Goal: Task Accomplishment & Management: Use online tool/utility

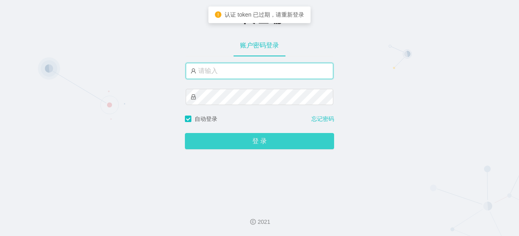
type input "admin"
click at [271, 143] on button "登 录" at bounding box center [259, 141] width 149 height 16
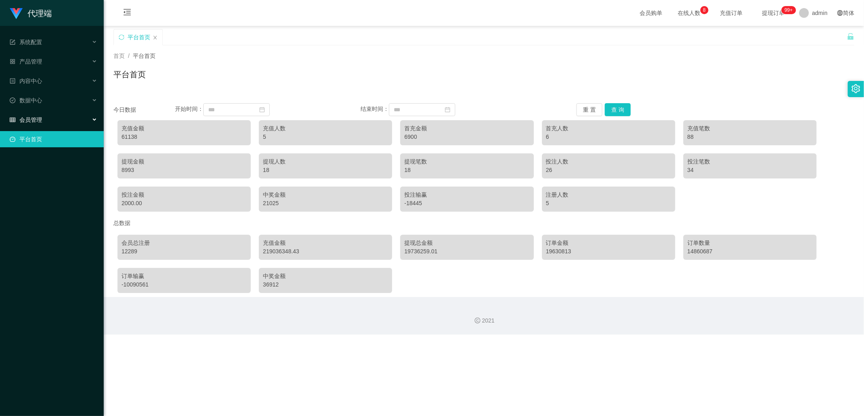
click at [72, 119] on div "会员管理" at bounding box center [52, 120] width 104 height 16
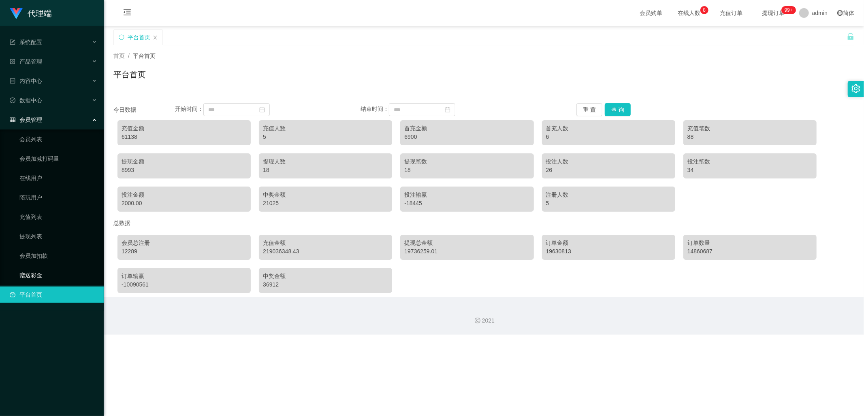
click at [38, 235] on link "赠送彩金" at bounding box center [58, 275] width 78 height 16
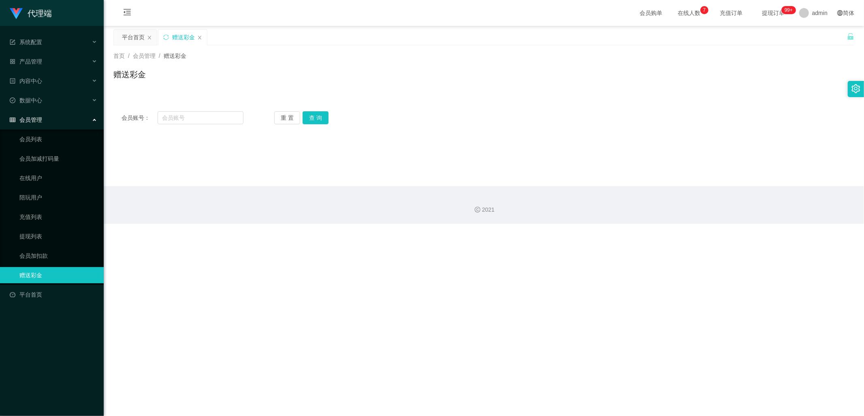
click at [203, 36] on div "赠送彩金" at bounding box center [182, 37] width 49 height 15
click at [61, 66] on div "产品管理" at bounding box center [52, 61] width 104 height 16
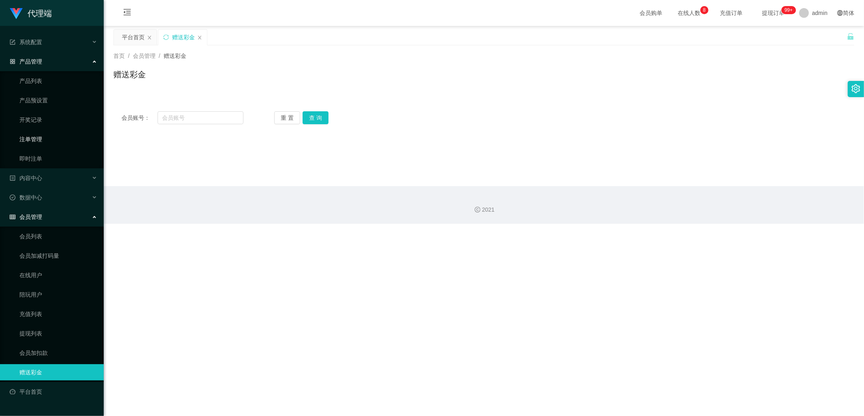
click at [50, 139] on link "注单管理" at bounding box center [58, 139] width 78 height 16
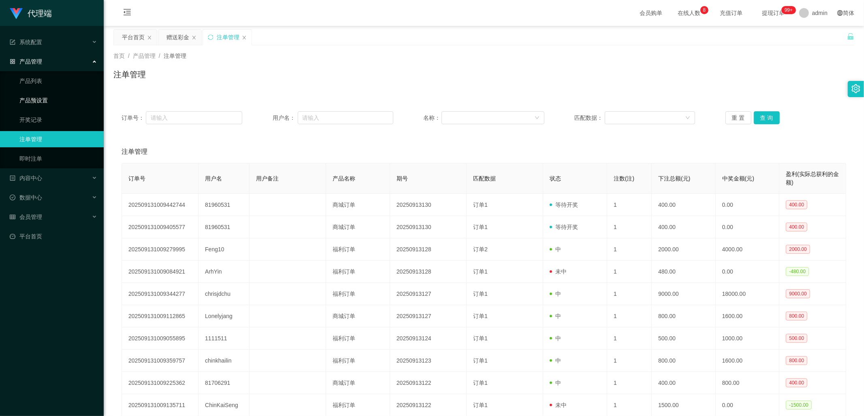
click at [58, 98] on link "产品预设置" at bounding box center [58, 100] width 78 height 16
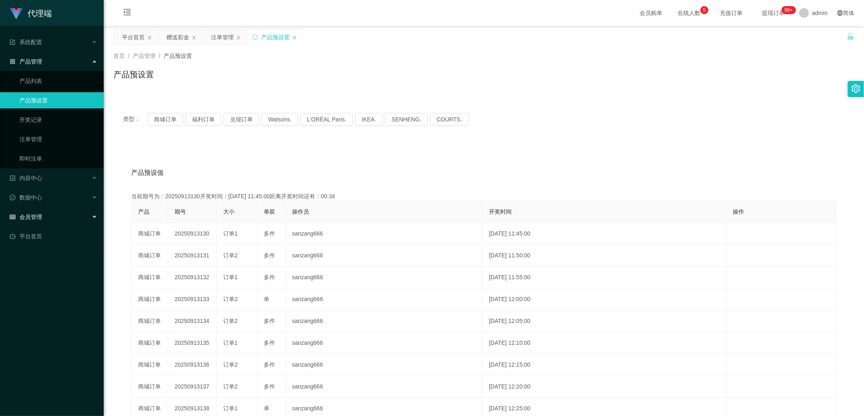
click at [68, 221] on div "会员管理" at bounding box center [52, 217] width 104 height 16
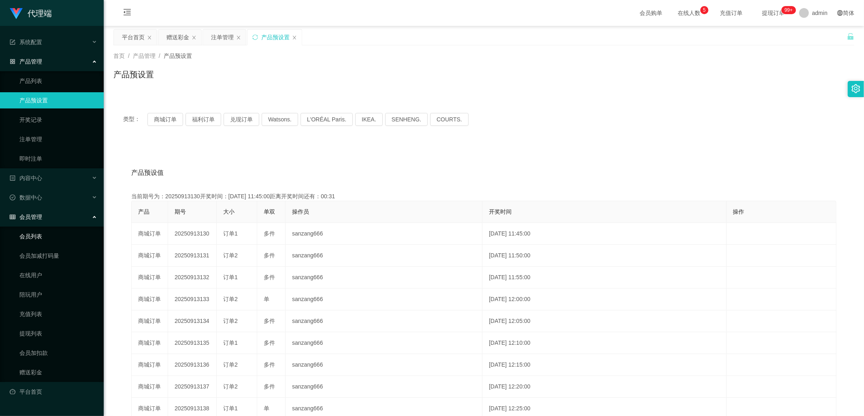
click at [47, 235] on link "会员列表" at bounding box center [58, 237] width 78 height 16
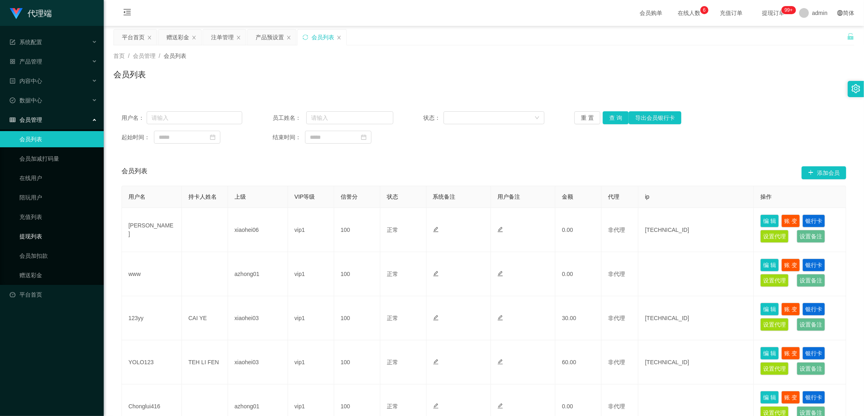
click at [42, 235] on link "提现列表" at bounding box center [58, 237] width 78 height 16
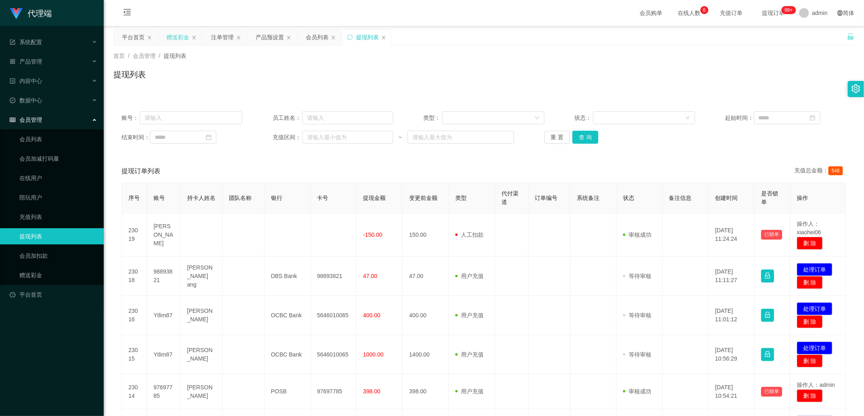
click at [172, 34] on div "赠送彩金" at bounding box center [178, 37] width 23 height 15
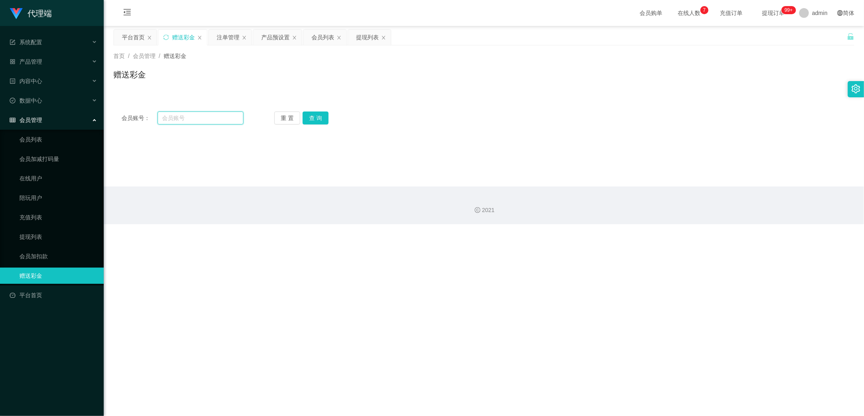
click at [208, 120] on input "text" at bounding box center [201, 117] width 86 height 13
type input "123456"
click at [317, 115] on button "查 询" at bounding box center [316, 117] width 26 height 13
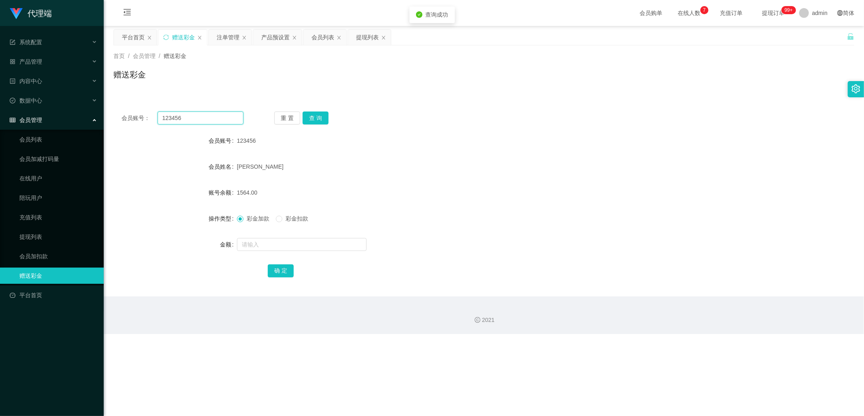
drag, startPoint x: 216, startPoint y: 119, endPoint x: 158, endPoint y: 119, distance: 57.5
click at [158, 119] on input "123456" at bounding box center [201, 117] width 86 height 13
drag, startPoint x: 224, startPoint y: 37, endPoint x: 228, endPoint y: 43, distance: 6.7
click at [224, 37] on div "注单管理" at bounding box center [228, 37] width 23 height 15
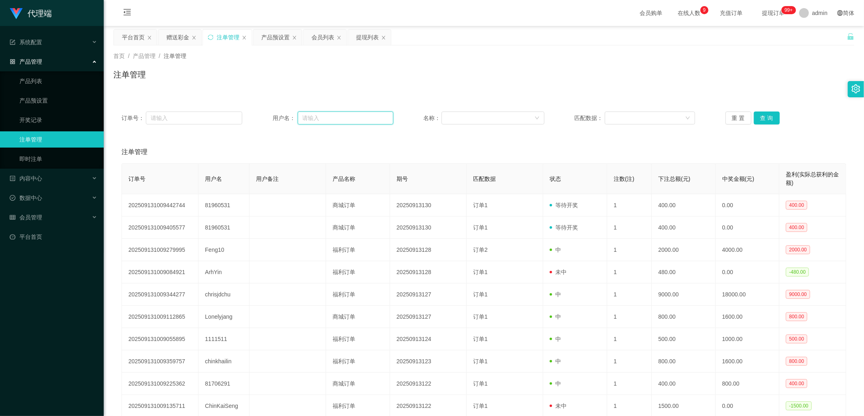
click at [318, 116] on input "text" at bounding box center [346, 117] width 96 height 13
paste input "123456"
type input "123456"
click at [518, 117] on button "查 询" at bounding box center [767, 117] width 26 height 13
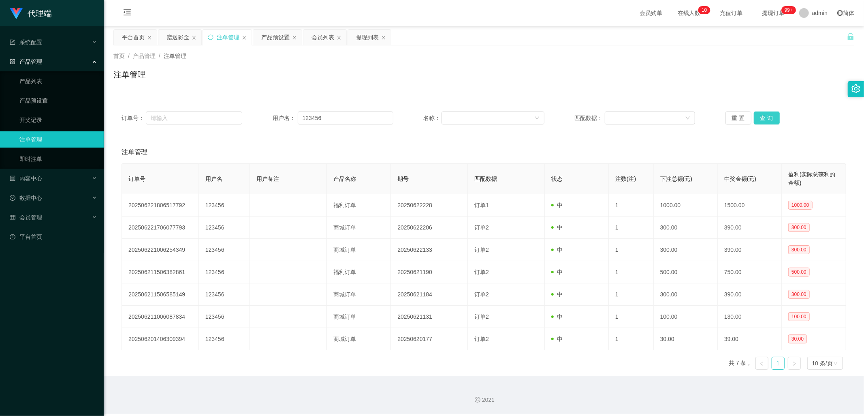
click at [518, 117] on button "查 询" at bounding box center [767, 117] width 26 height 13
click at [518, 115] on button "查 询" at bounding box center [767, 117] width 26 height 13
drag, startPoint x: 339, startPoint y: 121, endPoint x: 286, endPoint y: 121, distance: 53.1
click at [286, 121] on div "用户名： 123456" at bounding box center [333, 117] width 121 height 13
drag, startPoint x: 173, startPoint y: 37, endPoint x: 196, endPoint y: 49, distance: 25.9
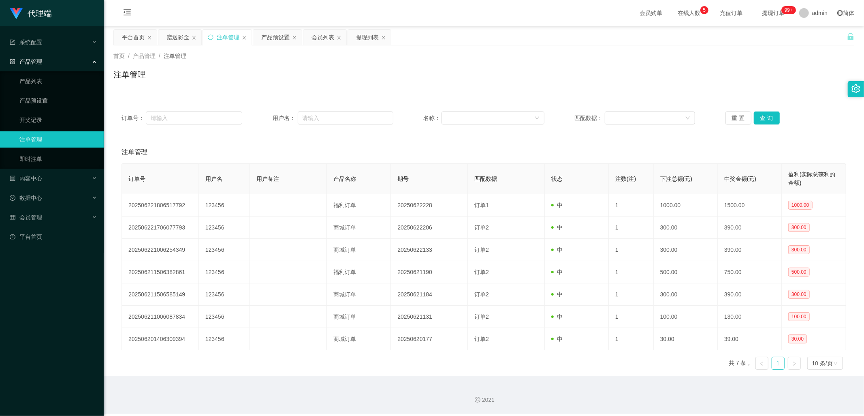
click at [173, 37] on div "赠送彩金" at bounding box center [178, 37] width 23 height 15
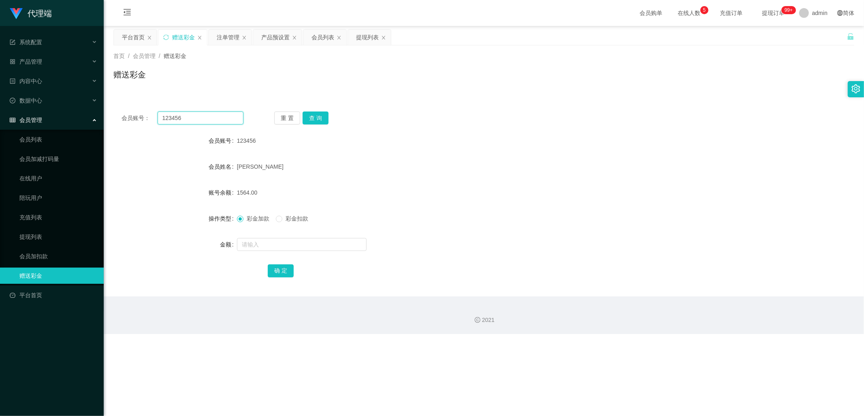
drag, startPoint x: 208, startPoint y: 119, endPoint x: 155, endPoint y: 116, distance: 53.6
click at [155, 116] on div "会员账号： 123456" at bounding box center [183, 117] width 122 height 13
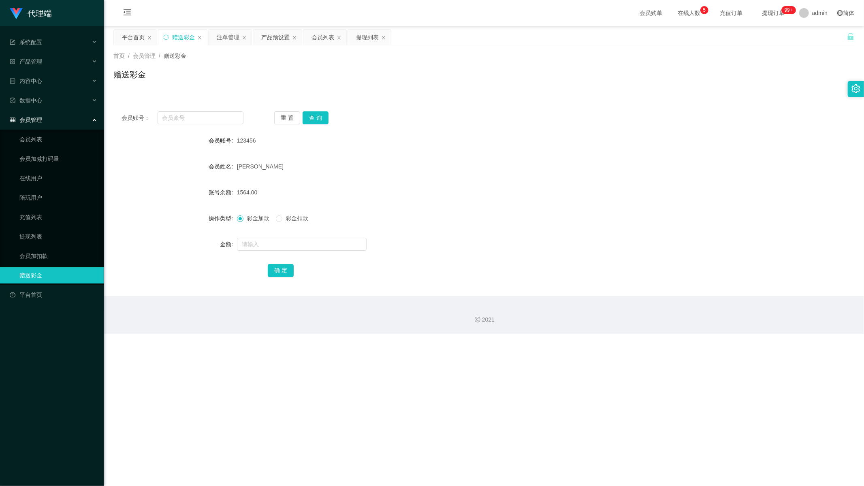
click at [482, 13] on div "会员购单 在线人数 0 1 2 3 4 5 6 7 8 9 0 1 2 3 4 5 6 7 8 9 0 1 2 3 4 5 6 7 8 9 充值订单 提现订单…" at bounding box center [484, 13] width 760 height 26
click at [518, 143] on div "123456" at bounding box center [453, 140] width 432 height 16
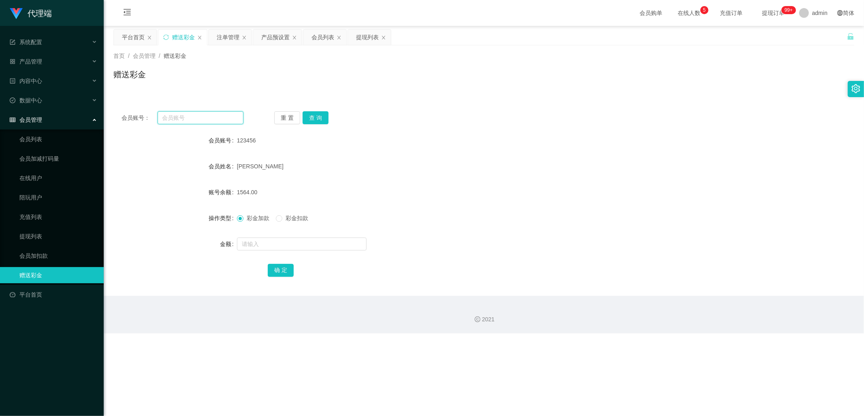
drag, startPoint x: 207, startPoint y: 120, endPoint x: 230, endPoint y: 135, distance: 27.7
click at [207, 120] on input "text" at bounding box center [201, 117] width 86 height 13
type input "jifeng"
click at [314, 113] on button "查 询" at bounding box center [316, 117] width 26 height 13
